Goal: Information Seeking & Learning: Find specific fact

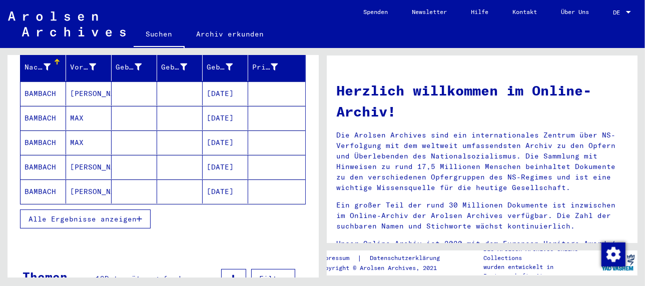
scroll to position [82, 0]
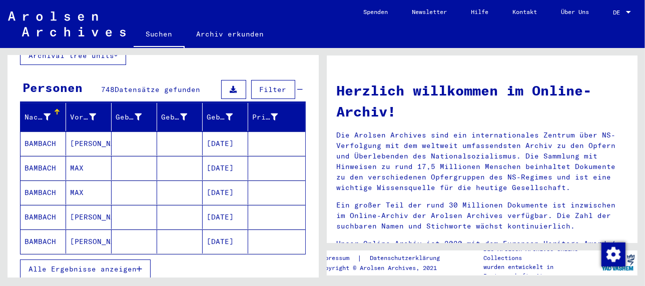
click at [108, 265] on span "Alle Ergebnisse anzeigen" at bounding box center [83, 269] width 108 height 9
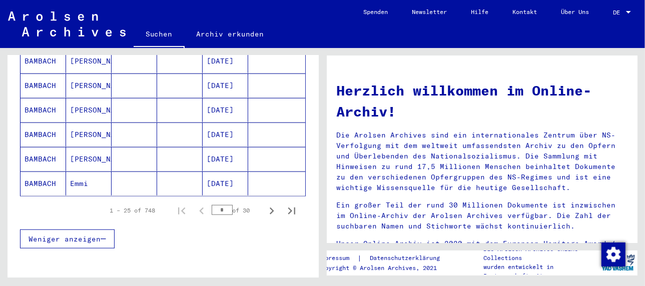
scroll to position [632, 0]
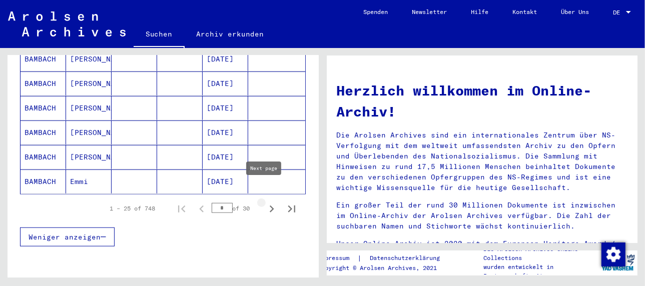
click at [265, 202] on icon "Next page" at bounding box center [272, 209] width 14 height 14
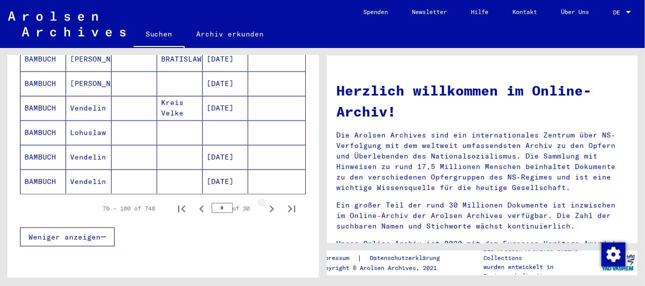
click at [265, 202] on icon "Next page" at bounding box center [272, 209] width 14 height 14
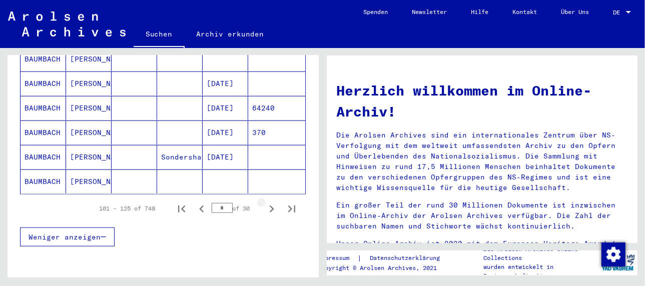
click at [265, 202] on icon "Next page" at bounding box center [272, 209] width 14 height 14
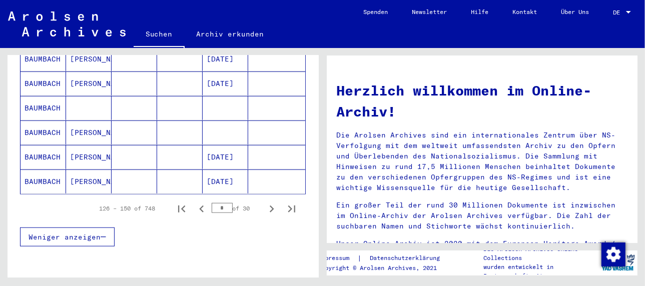
click at [265, 202] on icon "Next page" at bounding box center [272, 209] width 14 height 14
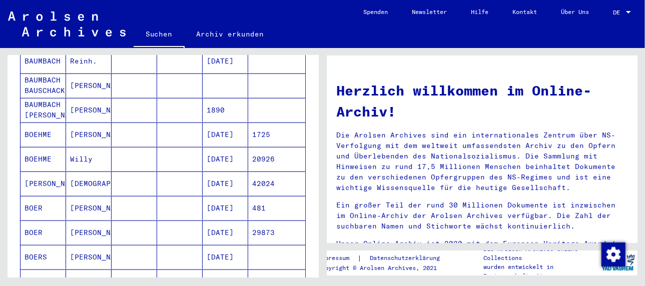
scroll to position [582, 0]
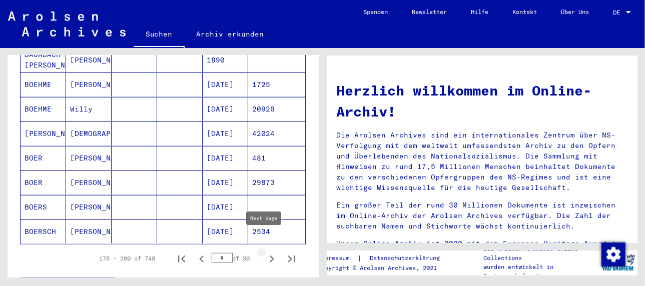
click at [265, 252] on icon "Next page" at bounding box center [272, 259] width 14 height 14
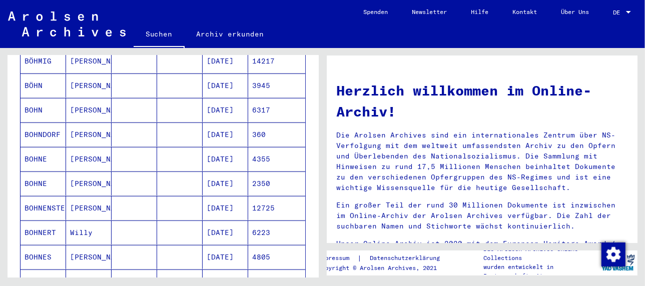
scroll to position [632, 0]
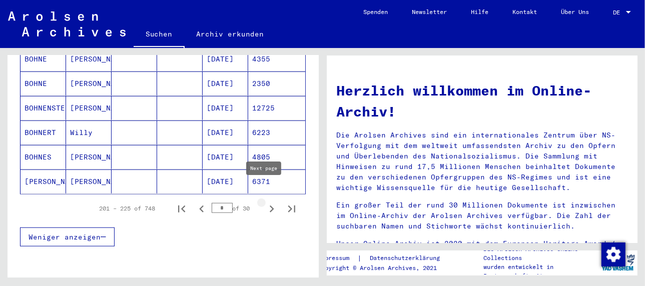
click at [270, 206] on icon "Next page" at bounding box center [272, 209] width 5 height 7
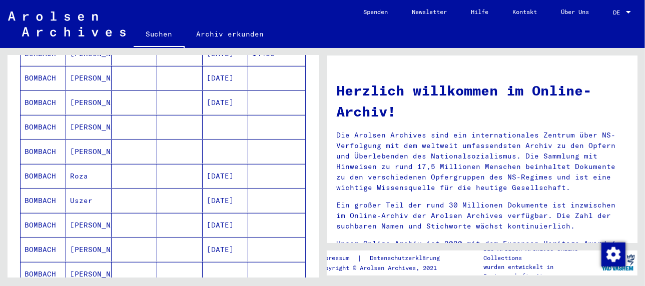
scroll to position [282, 0]
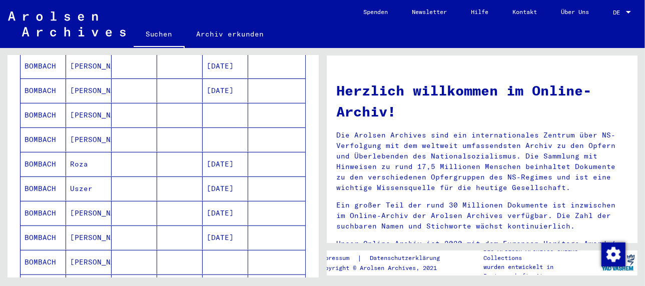
click at [80, 103] on mat-cell "[PERSON_NAME]" at bounding box center [89, 115] width 46 height 24
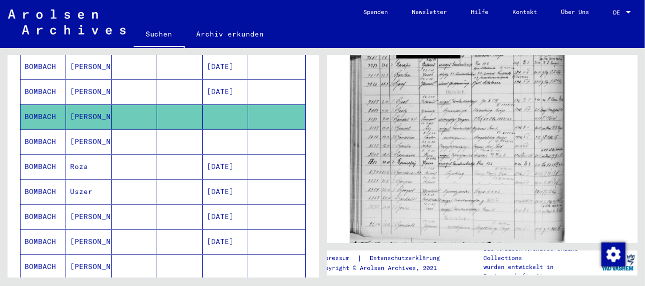
scroll to position [200, 0]
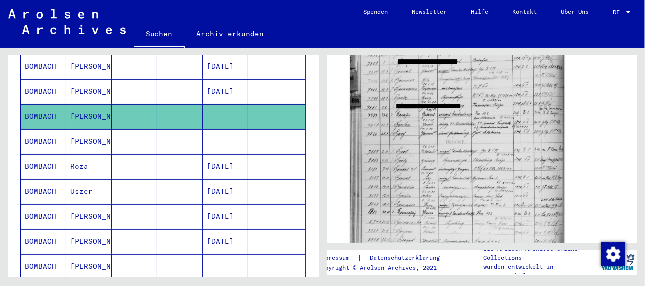
click at [428, 201] on img at bounding box center [457, 145] width 214 height 299
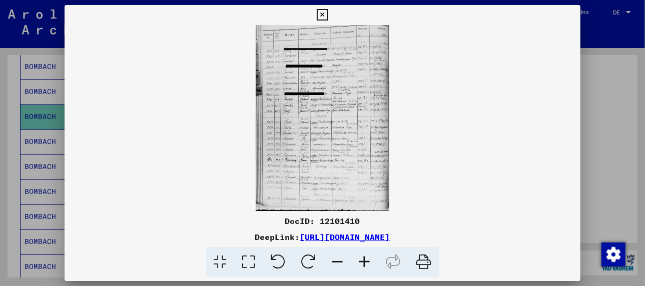
click at [370, 258] on icon at bounding box center [364, 262] width 27 height 31
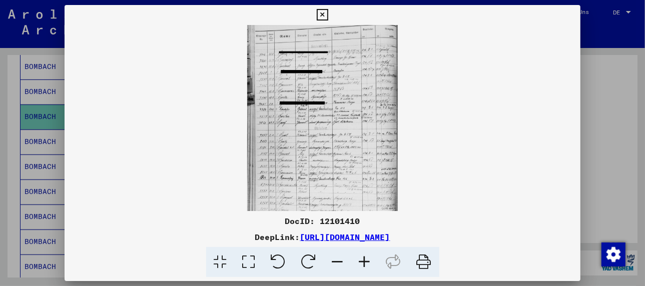
click at [367, 260] on icon at bounding box center [364, 262] width 27 height 31
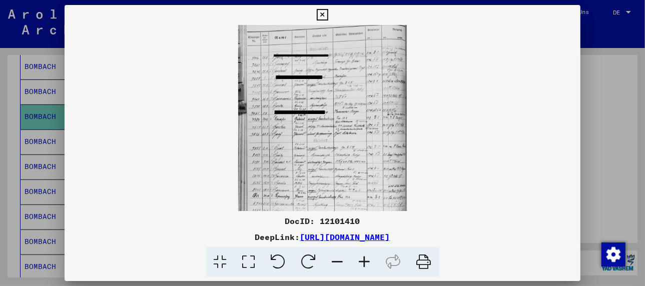
click at [367, 260] on icon at bounding box center [364, 262] width 27 height 31
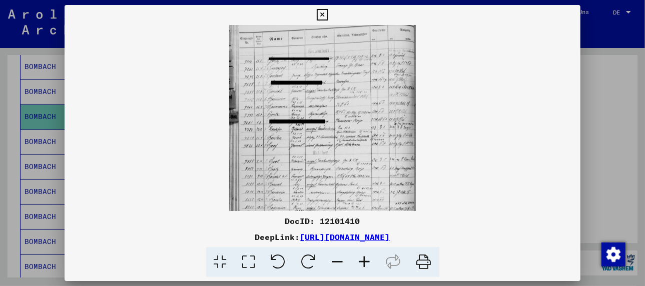
click at [367, 260] on icon at bounding box center [364, 262] width 27 height 31
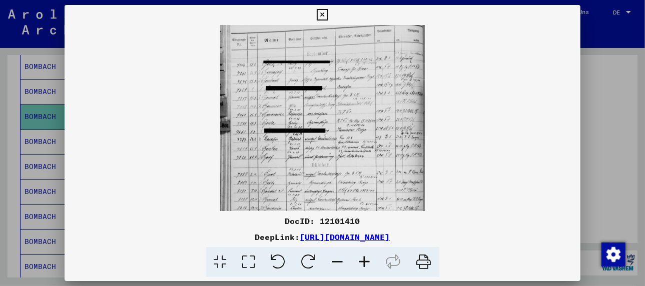
click at [367, 260] on icon at bounding box center [364, 262] width 27 height 31
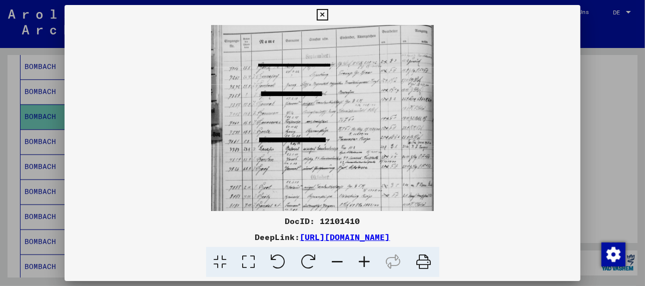
click at [367, 260] on icon at bounding box center [364, 262] width 27 height 31
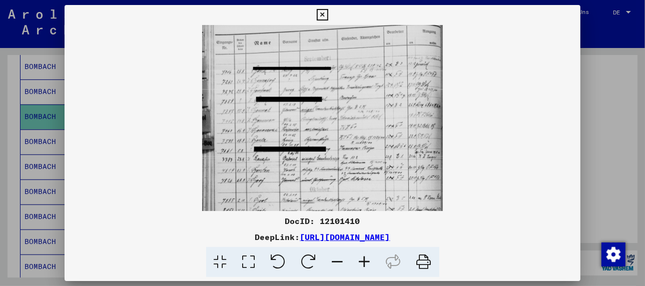
click at [367, 260] on icon at bounding box center [364, 262] width 27 height 31
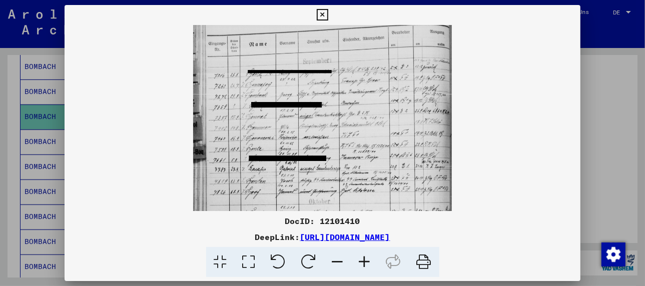
click at [367, 260] on icon at bounding box center [364, 262] width 27 height 31
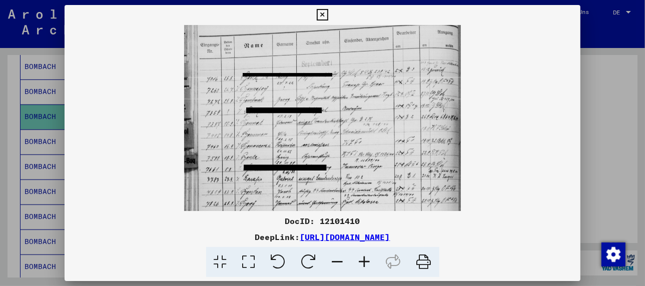
click at [365, 261] on icon at bounding box center [364, 262] width 27 height 31
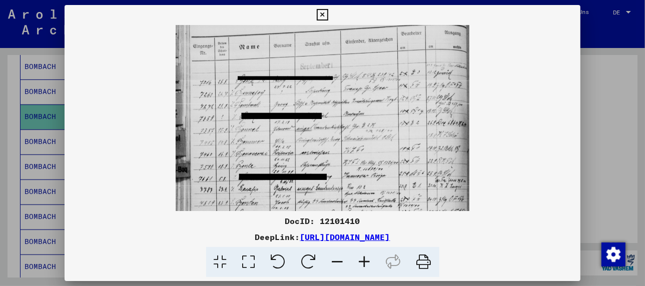
click at [365, 261] on icon at bounding box center [364, 262] width 27 height 31
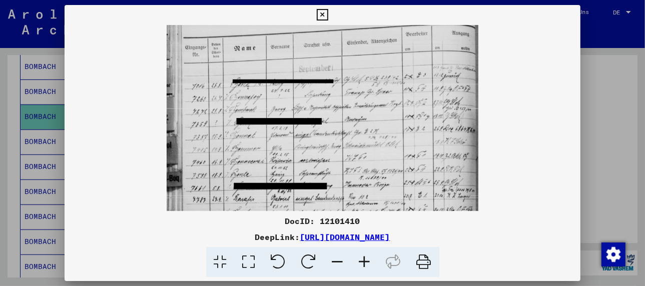
click at [365, 261] on icon at bounding box center [364, 262] width 27 height 31
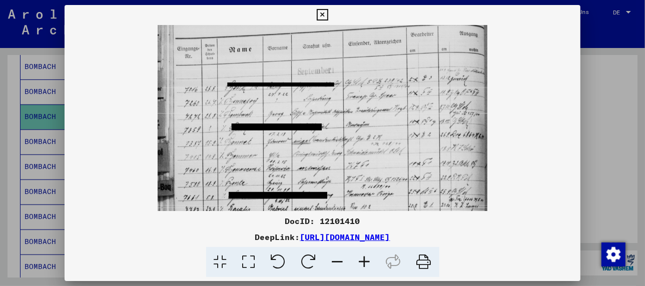
click at [365, 261] on icon at bounding box center [364, 262] width 27 height 31
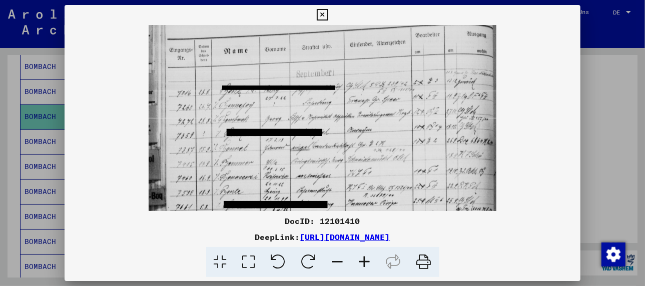
click at [365, 261] on icon at bounding box center [364, 262] width 27 height 31
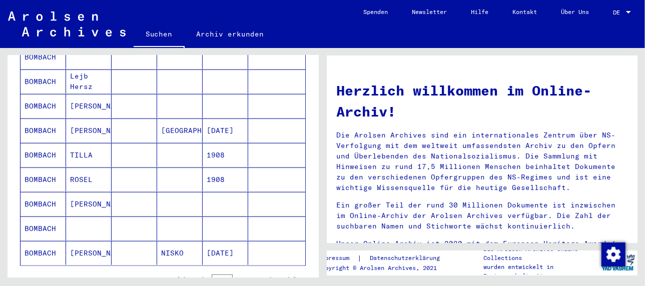
scroll to position [582, 0]
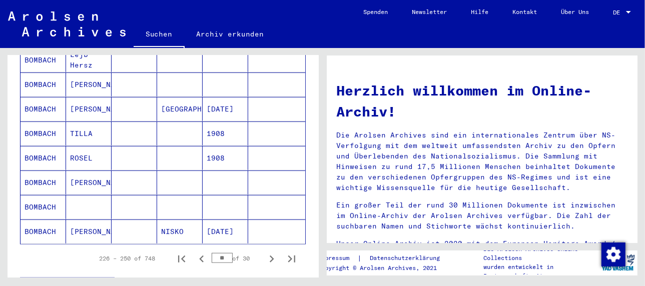
click at [72, 122] on mat-cell "TILLA" at bounding box center [89, 134] width 46 height 24
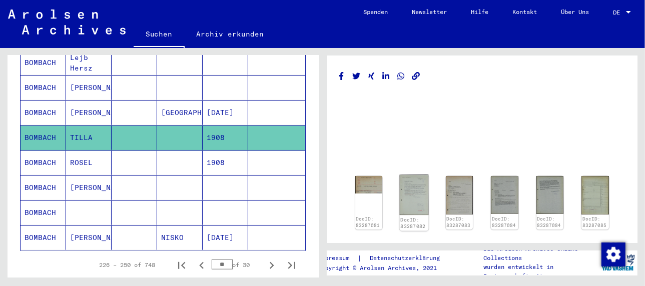
click at [417, 189] on img at bounding box center [414, 195] width 29 height 41
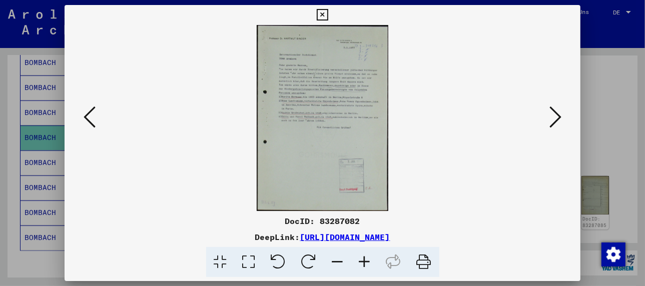
click at [363, 259] on icon at bounding box center [364, 262] width 27 height 31
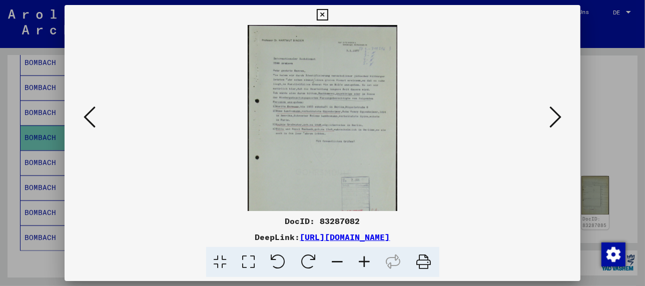
click at [363, 259] on icon at bounding box center [364, 262] width 27 height 31
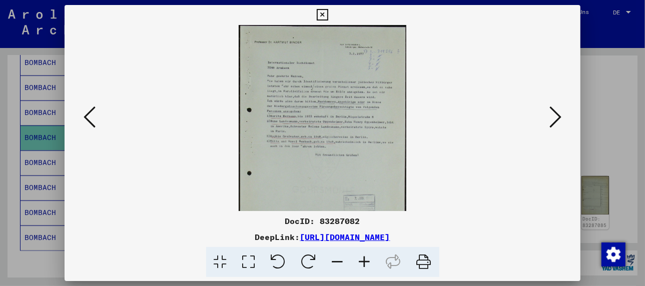
click at [363, 259] on icon at bounding box center [364, 262] width 27 height 31
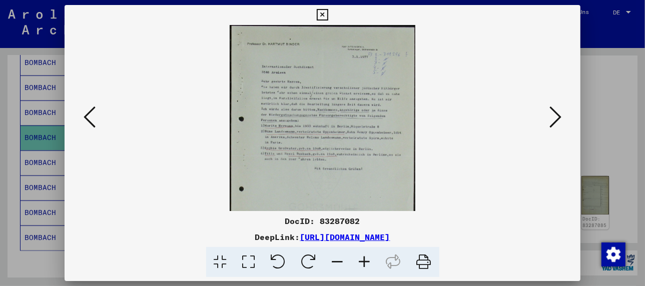
click at [363, 259] on icon at bounding box center [364, 262] width 27 height 31
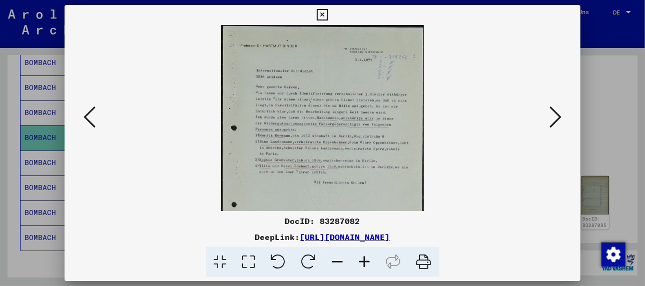
click at [363, 259] on icon at bounding box center [364, 262] width 27 height 31
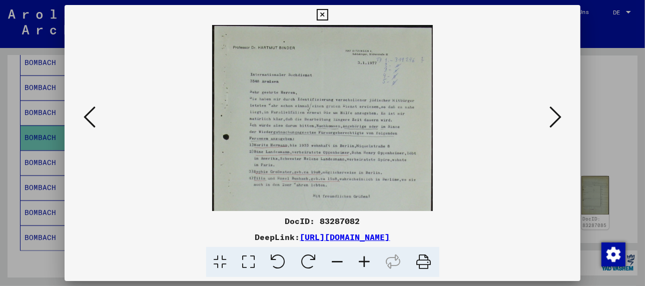
click at [363, 259] on icon at bounding box center [364, 262] width 27 height 31
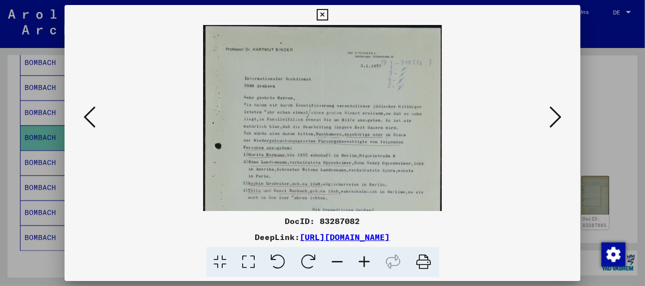
click at [363, 259] on icon at bounding box center [364, 262] width 27 height 31
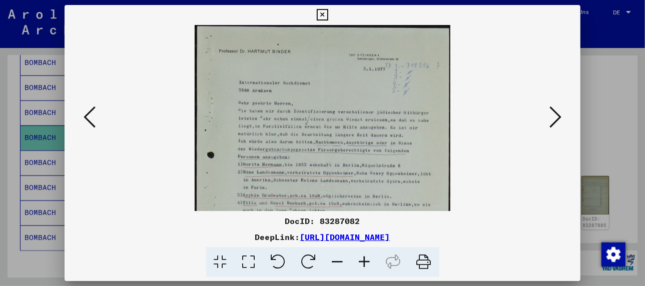
click at [363, 259] on icon at bounding box center [364, 262] width 27 height 31
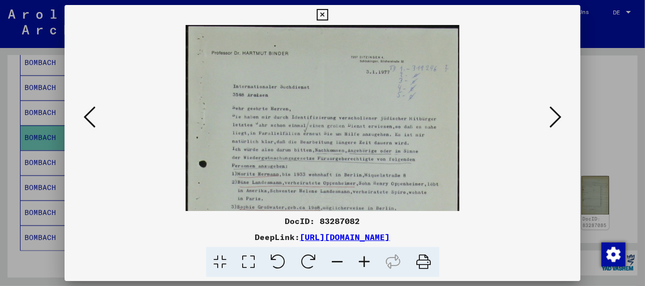
click at [363, 259] on icon at bounding box center [364, 262] width 27 height 31
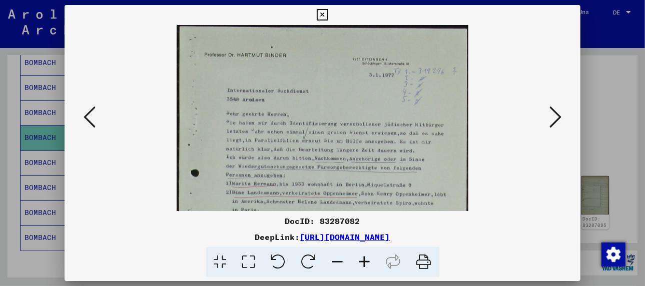
click at [364, 262] on icon at bounding box center [364, 262] width 27 height 31
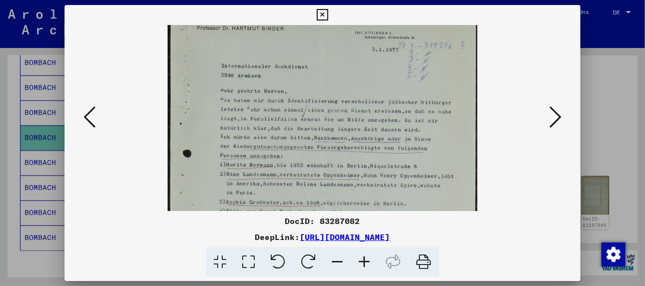
scroll to position [29, 0]
drag, startPoint x: 380, startPoint y: 168, endPoint x: 367, endPoint y: 138, distance: 33.4
click at [367, 138] on img at bounding box center [322, 214] width 309 height 437
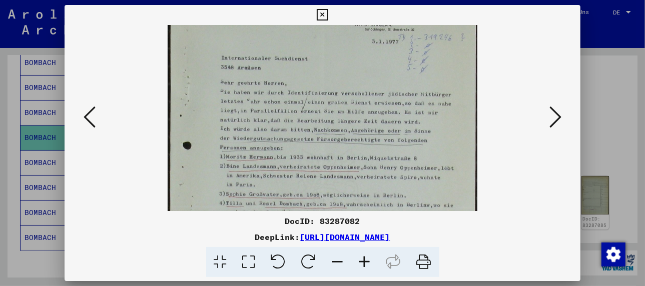
scroll to position [53, 0]
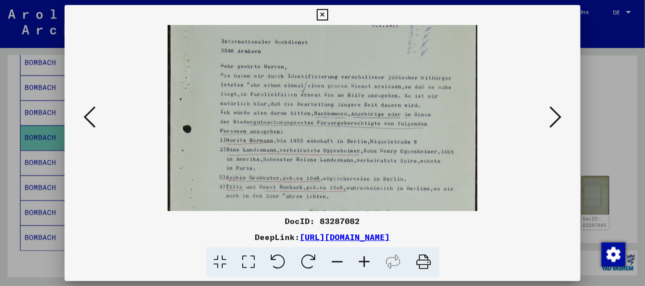
drag, startPoint x: 346, startPoint y: 159, endPoint x: 346, endPoint y: 131, distance: 27.5
click at [346, 131] on img at bounding box center [322, 190] width 309 height 437
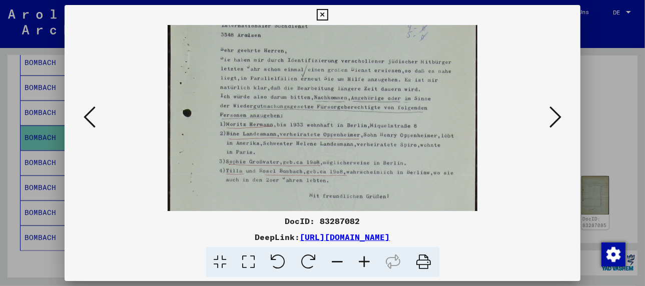
scroll to position [76, 0]
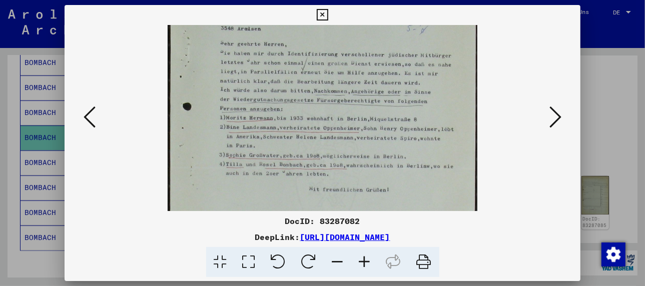
drag, startPoint x: 340, startPoint y: 158, endPoint x: 343, endPoint y: 134, distance: 23.7
click at [343, 134] on img at bounding box center [322, 167] width 309 height 437
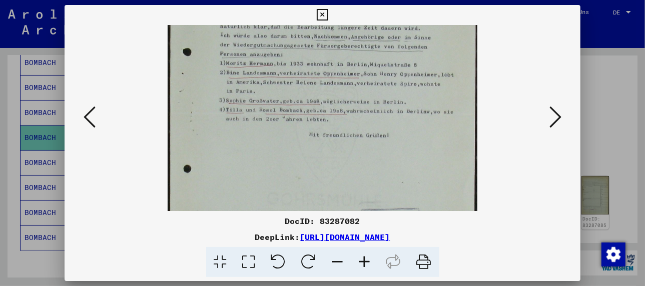
scroll to position [74, 0]
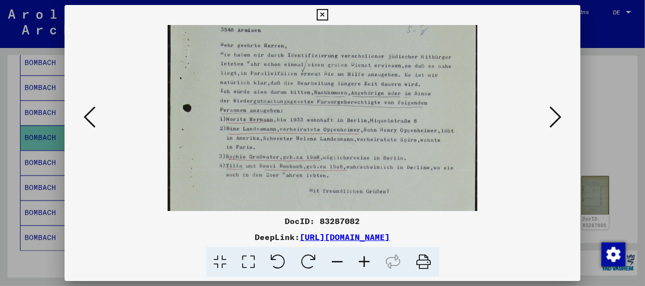
drag, startPoint x: 322, startPoint y: 181, endPoint x: 327, endPoint y: 182, distance: 5.1
click at [327, 182] on img at bounding box center [322, 169] width 309 height 437
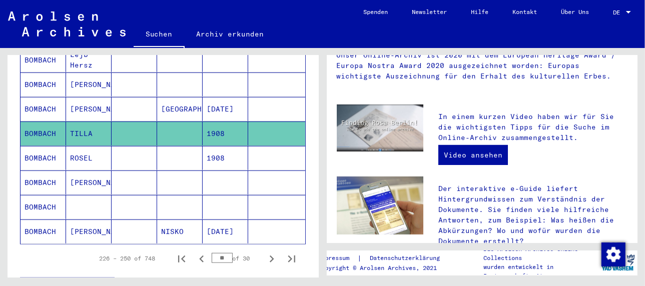
scroll to position [200, 0]
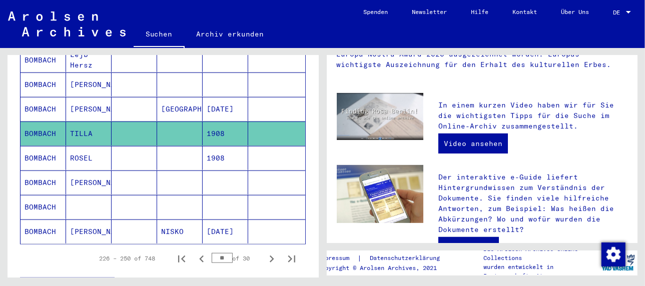
click at [147, 122] on mat-cell at bounding box center [135, 134] width 46 height 24
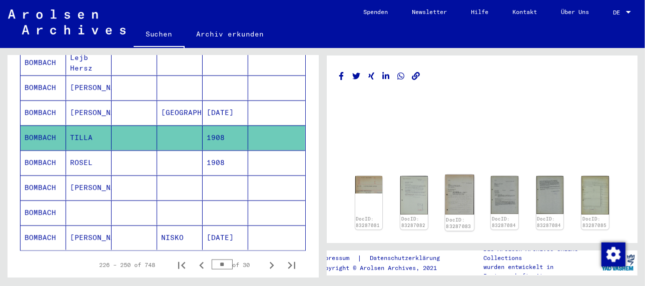
click at [460, 196] on img at bounding box center [459, 195] width 29 height 40
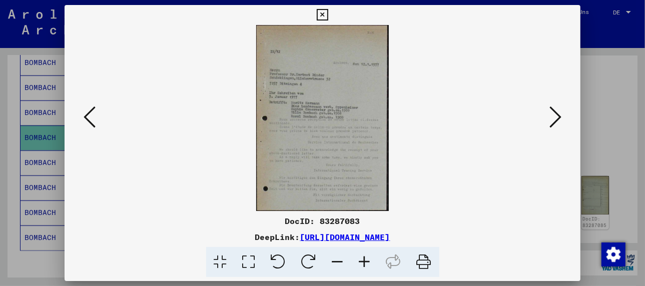
click at [366, 258] on icon at bounding box center [364, 262] width 27 height 31
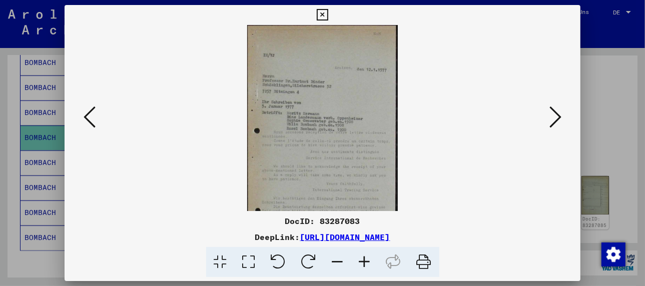
click at [366, 258] on icon at bounding box center [364, 262] width 27 height 31
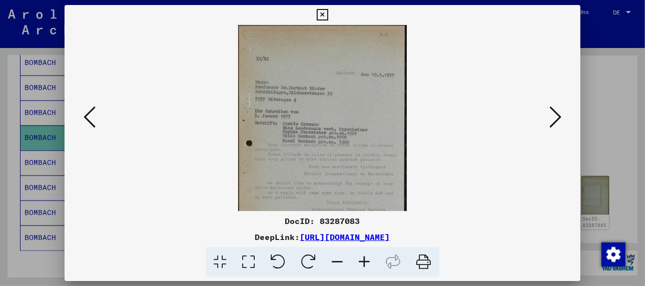
click at [366, 258] on icon at bounding box center [364, 262] width 27 height 31
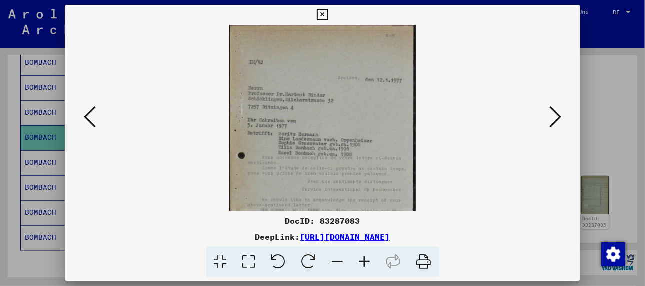
click at [366, 258] on icon at bounding box center [364, 262] width 27 height 31
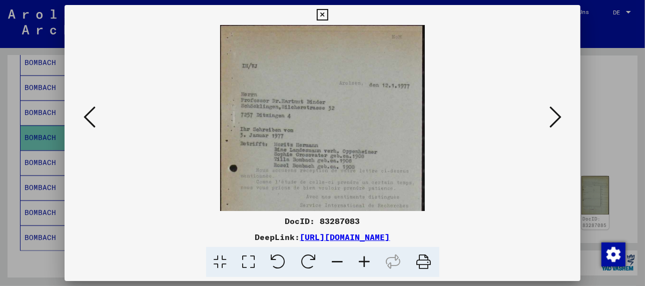
click at [366, 258] on icon at bounding box center [364, 262] width 27 height 31
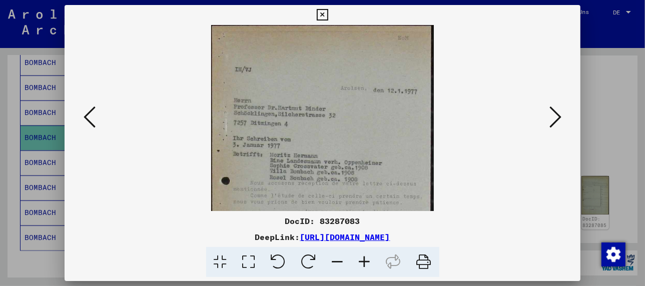
click at [366, 258] on icon at bounding box center [364, 262] width 27 height 31
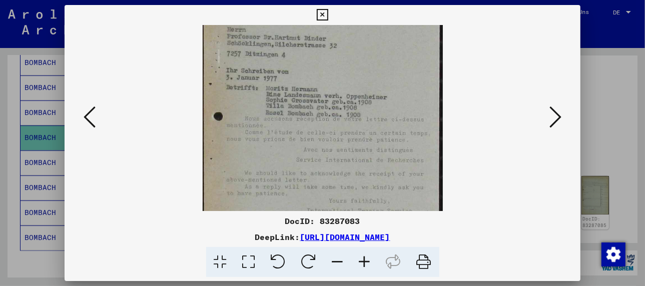
scroll to position [86, 0]
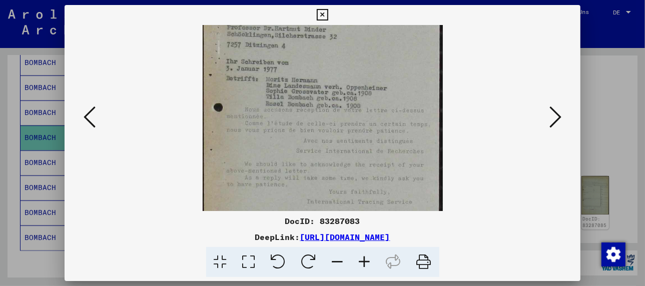
drag, startPoint x: 338, startPoint y: 172, endPoint x: 340, endPoint y: 84, distance: 88.2
click at [340, 84] on img at bounding box center [323, 107] width 240 height 336
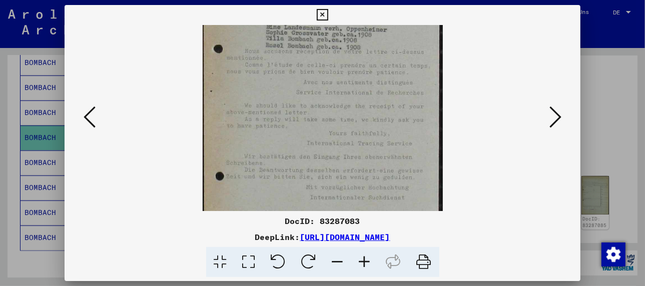
drag, startPoint x: 287, startPoint y: 147, endPoint x: 286, endPoint y: 86, distance: 60.6
click at [286, 86] on img at bounding box center [323, 48] width 240 height 336
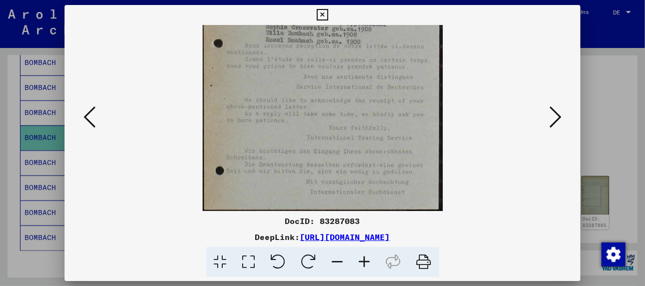
drag, startPoint x: 299, startPoint y: 161, endPoint x: 294, endPoint y: 125, distance: 35.9
click at [294, 125] on img at bounding box center [323, 43] width 240 height 336
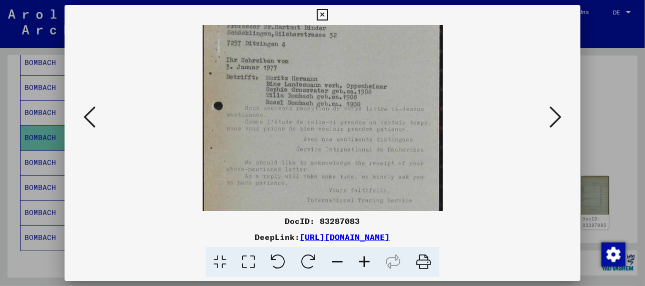
scroll to position [87, 0]
drag, startPoint x: 278, startPoint y: 150, endPoint x: 278, endPoint y: 199, distance: 49.1
click at [278, 199] on img at bounding box center [323, 106] width 240 height 336
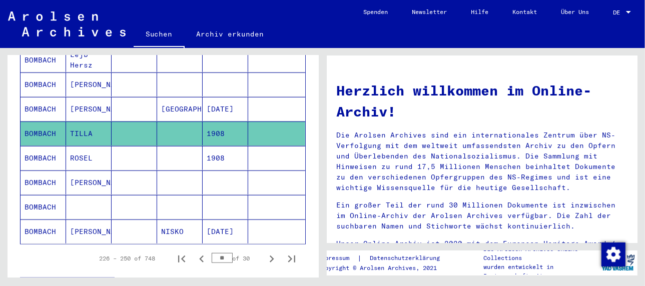
scroll to position [632, 0]
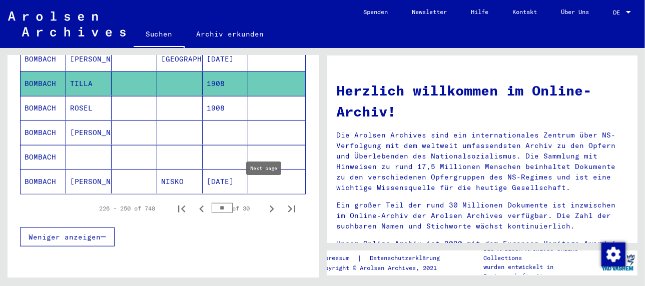
click at [270, 206] on icon "Next page" at bounding box center [272, 209] width 5 height 7
type input "**"
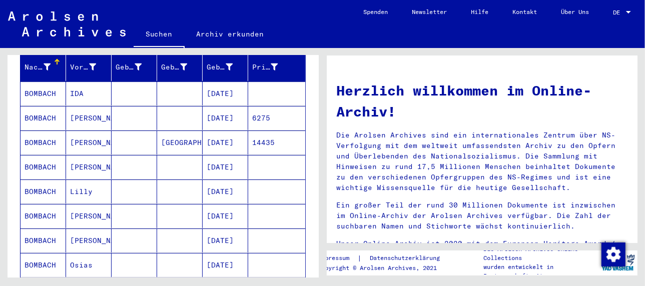
scroll to position [182, 0]
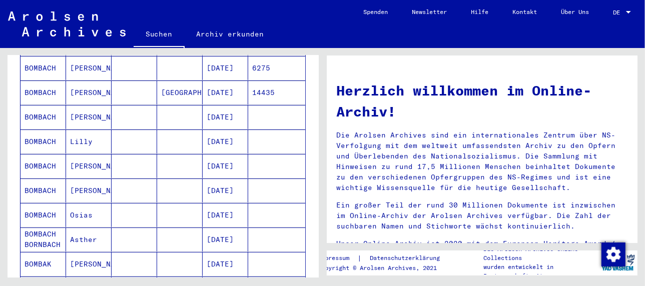
click at [51, 105] on mat-cell "BOMBACH" at bounding box center [44, 117] width 46 height 24
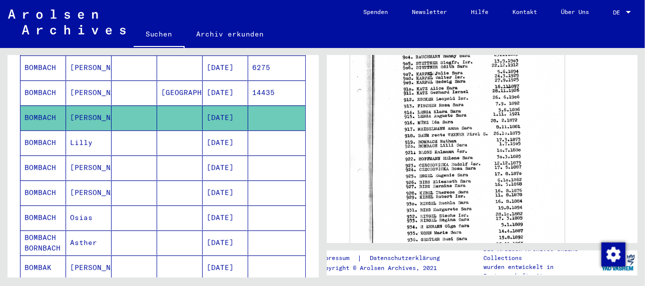
scroll to position [350, 0]
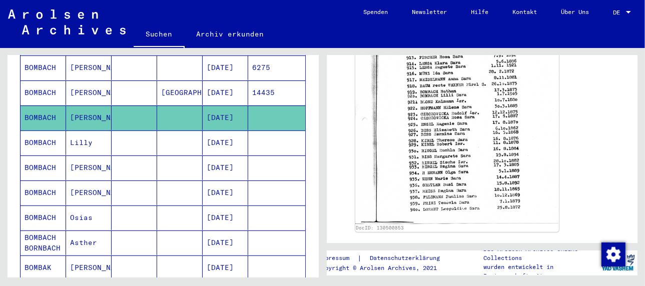
click at [77, 181] on mat-cell "[PERSON_NAME]" at bounding box center [89, 193] width 46 height 25
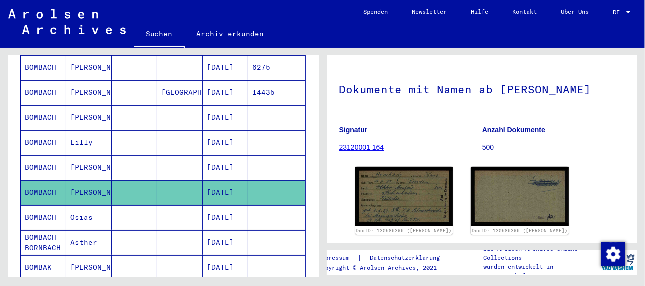
scroll to position [100, 0]
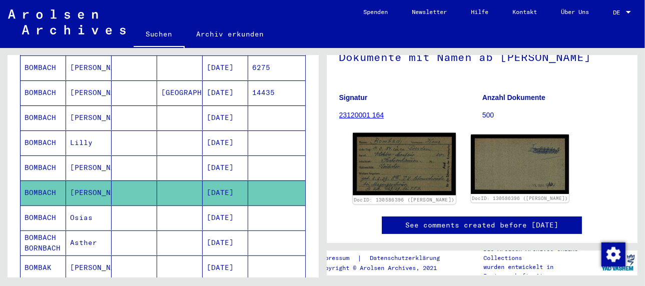
click at [411, 159] on img at bounding box center [404, 164] width 103 height 62
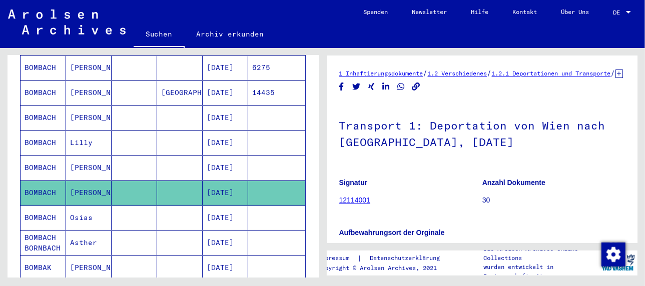
scroll to position [233, 0]
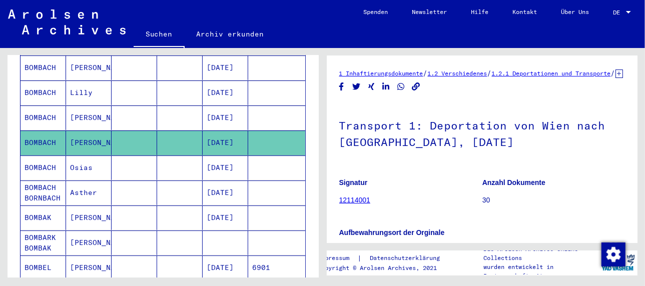
click at [95, 156] on mat-cell "Osias" at bounding box center [89, 168] width 46 height 25
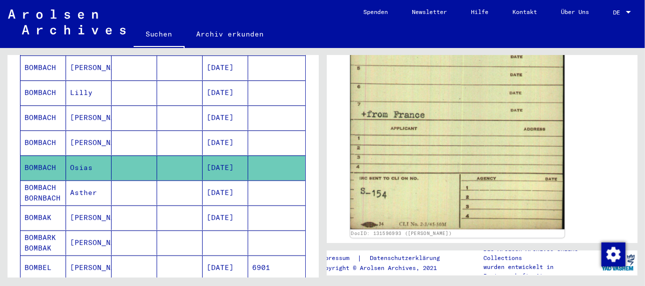
scroll to position [801, 0]
